Goal: Check status

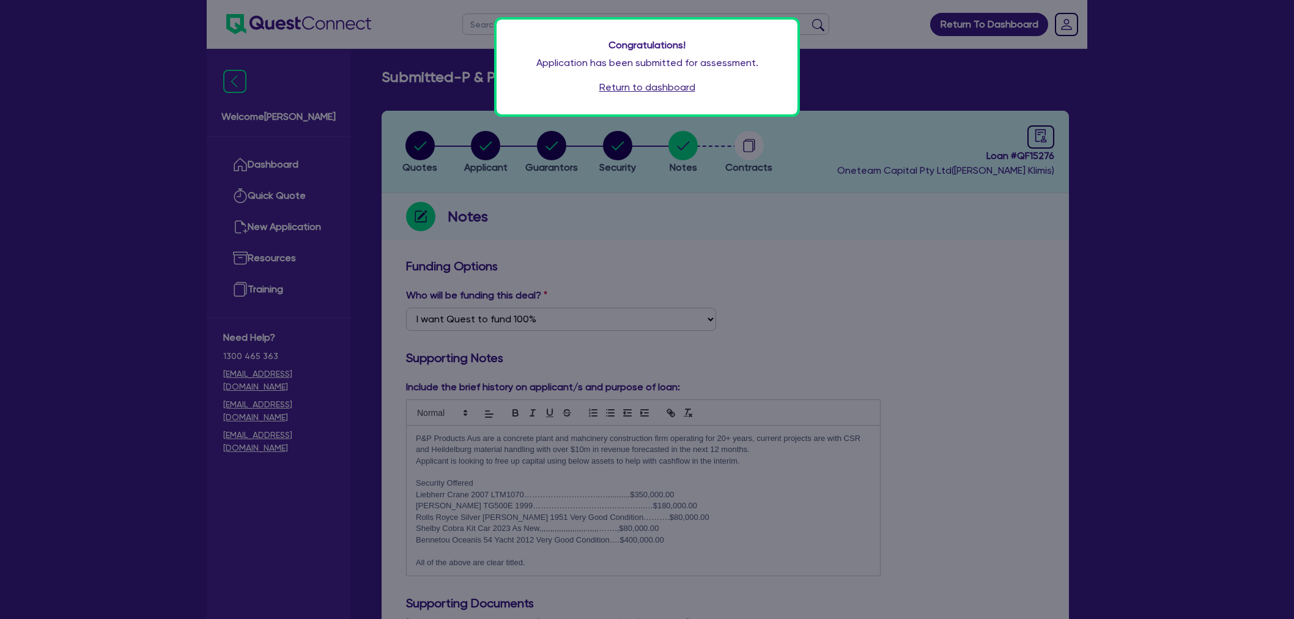
select select "Quest Finance - Own Book"
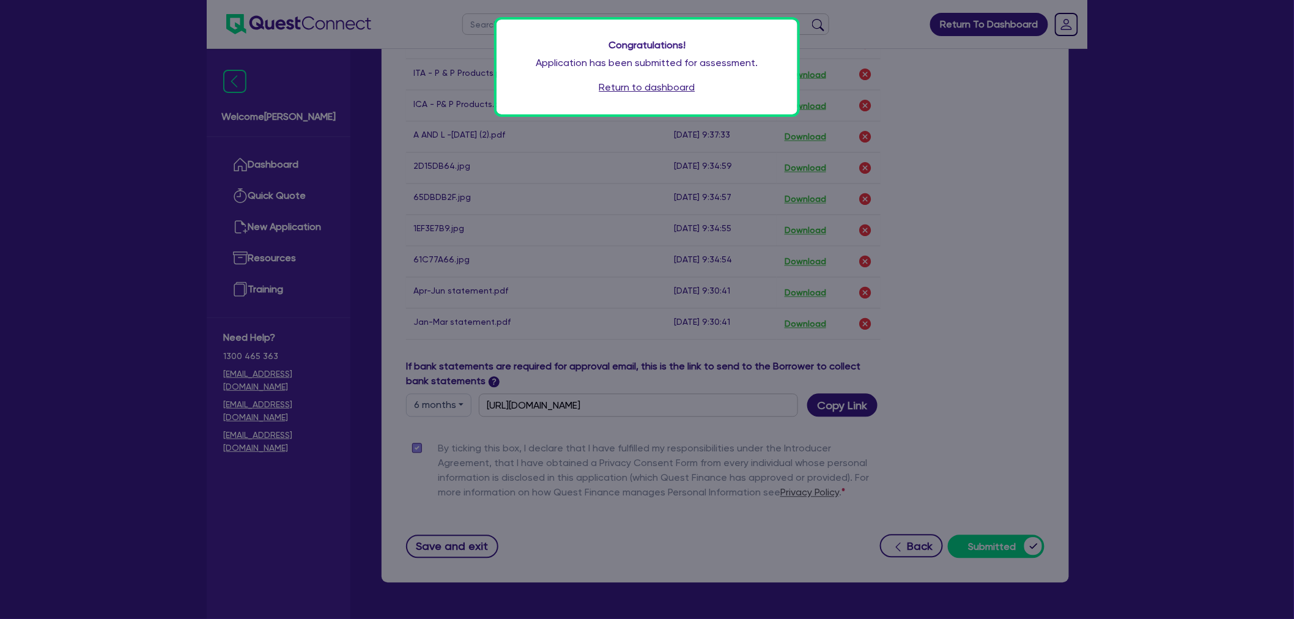
click at [618, 87] on link "Return to dashboard" at bounding box center [647, 87] width 96 height 15
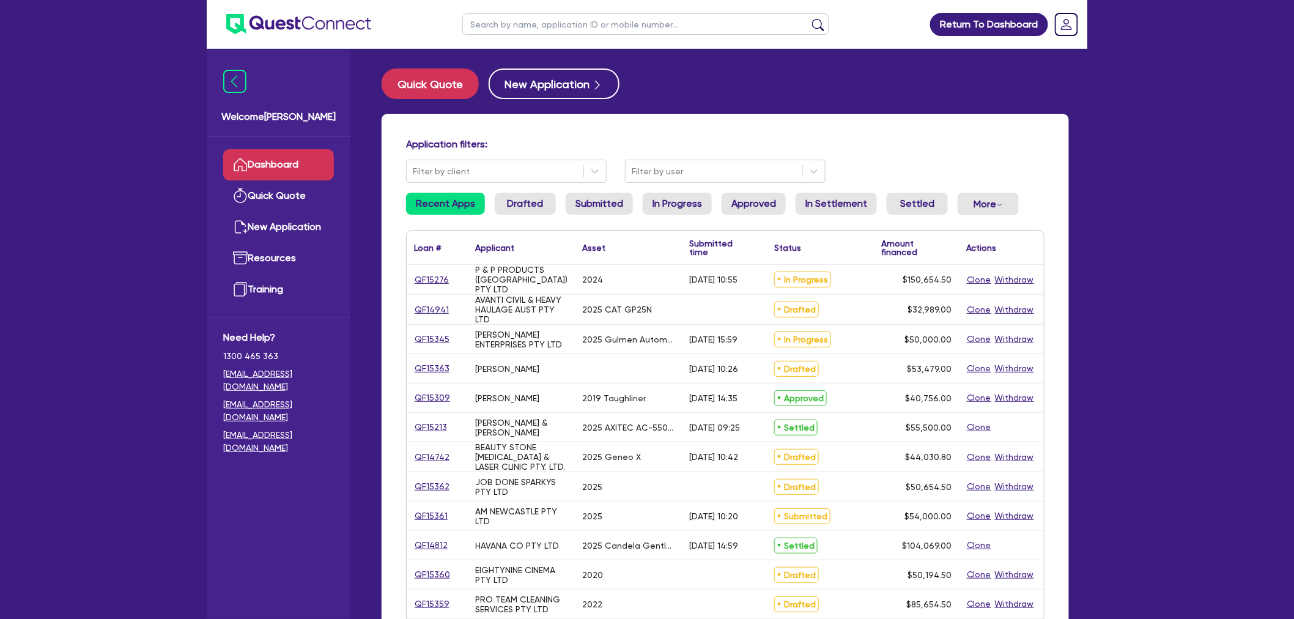
click at [1161, 276] on div "Return To Dashboard Edit Profile Logout Welcome [PERSON_NAME] Quick Quote New A…" at bounding box center [647, 494] width 1294 height 988
click at [96, 221] on div "Return To Dashboard Edit Profile Logout Welcome [PERSON_NAME] Quick Quote New A…" at bounding box center [647, 494] width 1294 height 988
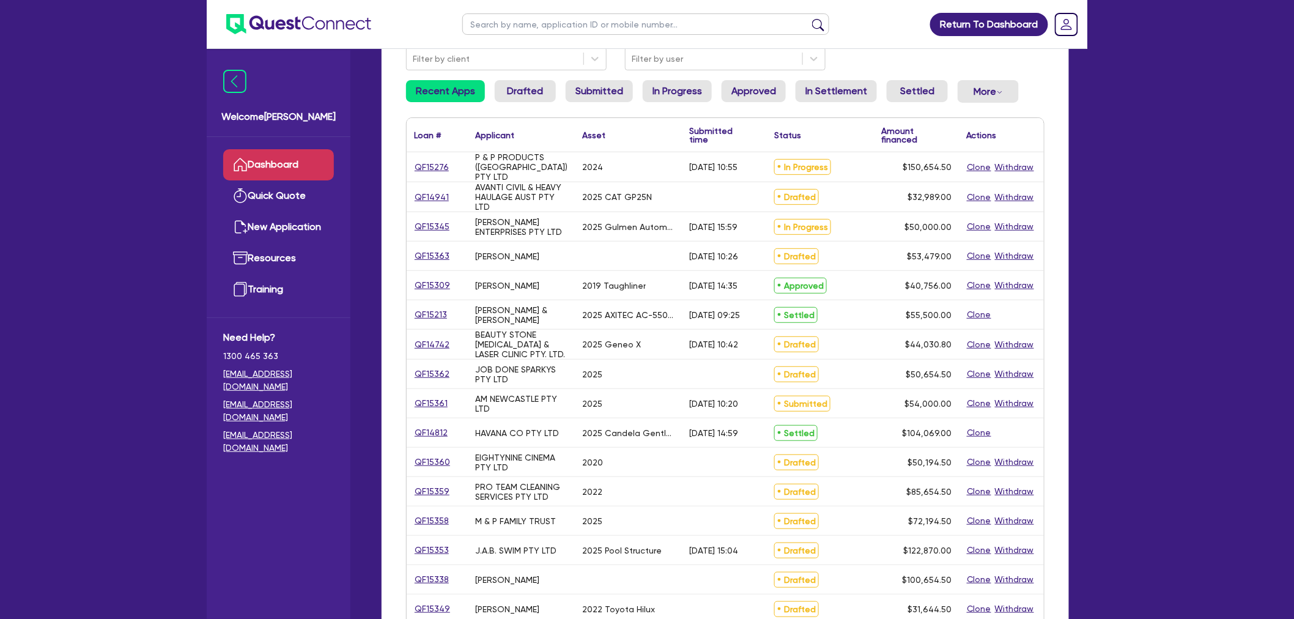
scroll to position [114, 0]
